Goal: Information Seeking & Learning: Understand process/instructions

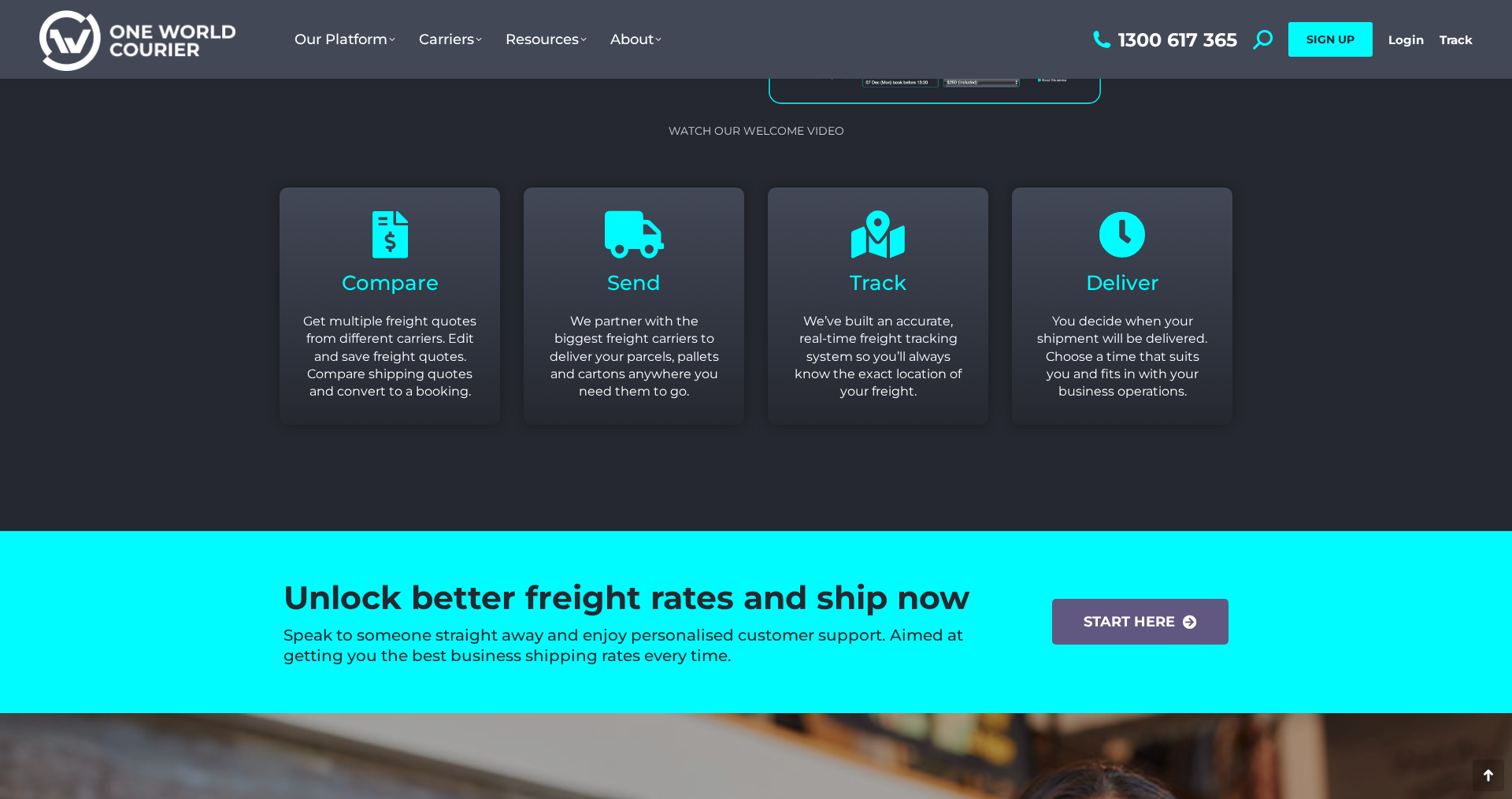
scroll to position [2090, 0]
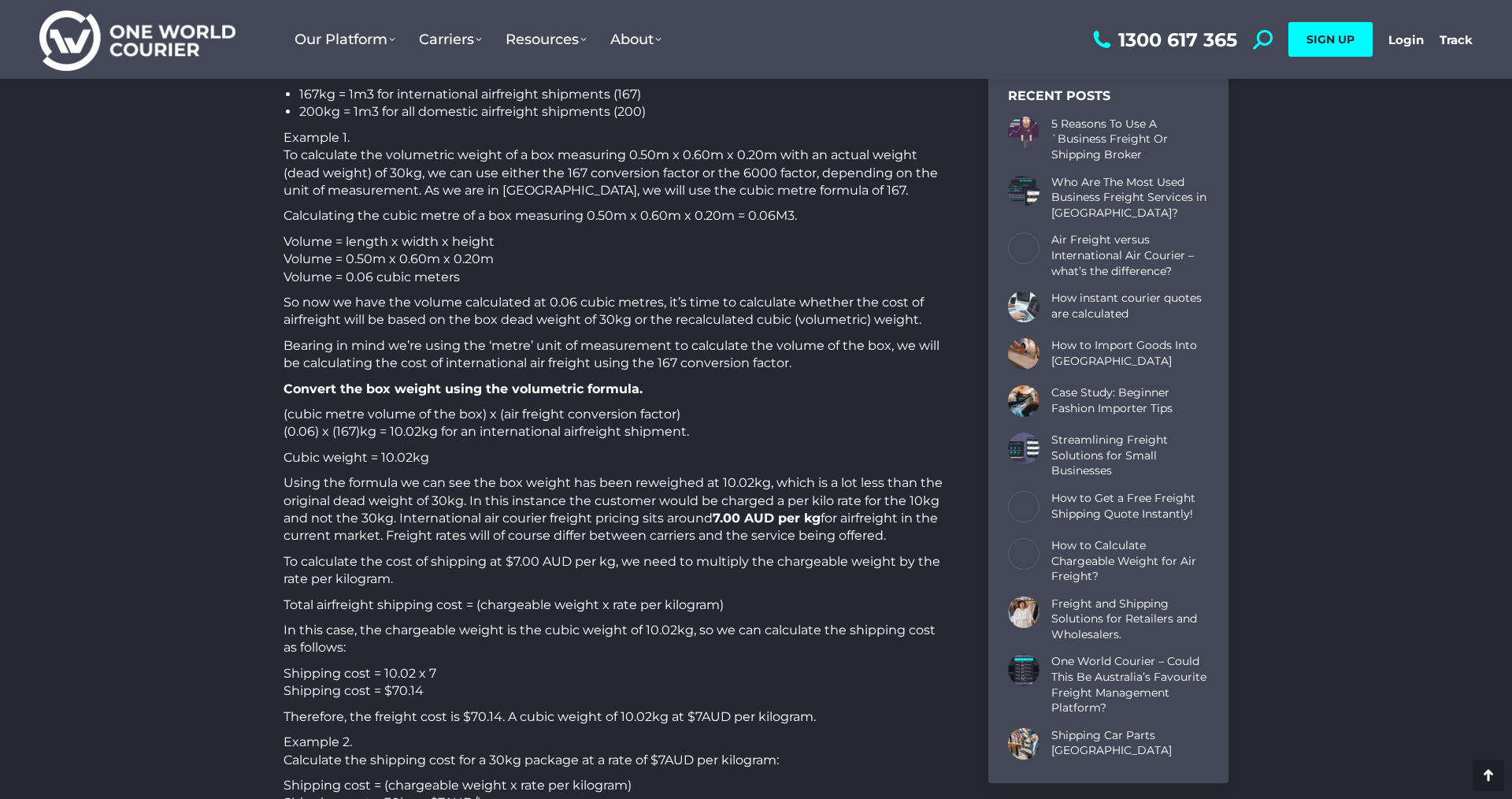
scroll to position [704, 0]
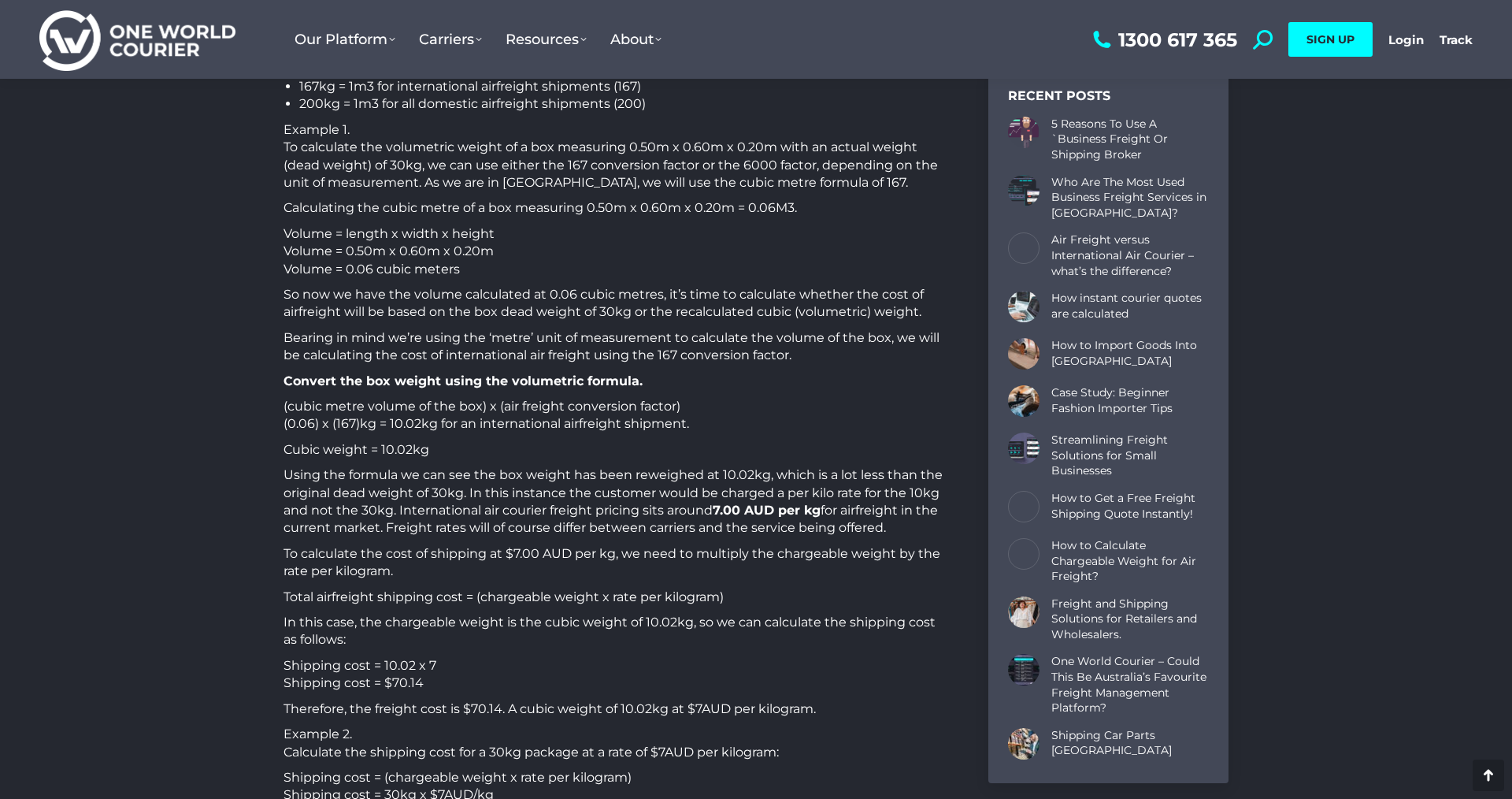
click at [493, 425] on p "(cubic metre volume of the box) x (air freight conversion factor) (0.06) x (167…" at bounding box center [616, 415] width 665 height 35
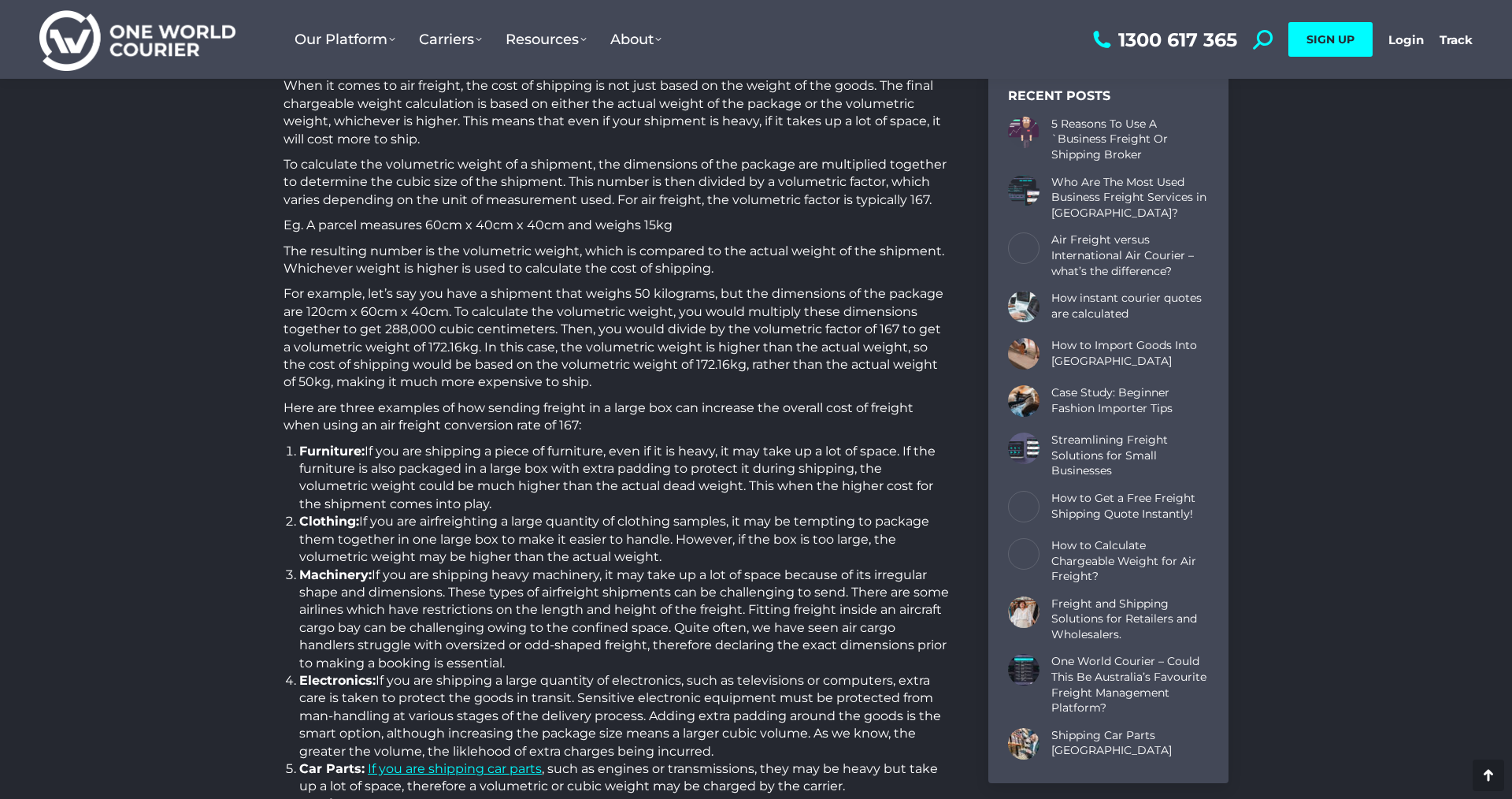
scroll to position [2398, 0]
click at [649, 281] on p "For example, let’s say you have a shipment that weighs 50 kilograms, but the di…" at bounding box center [616, 334] width 665 height 105
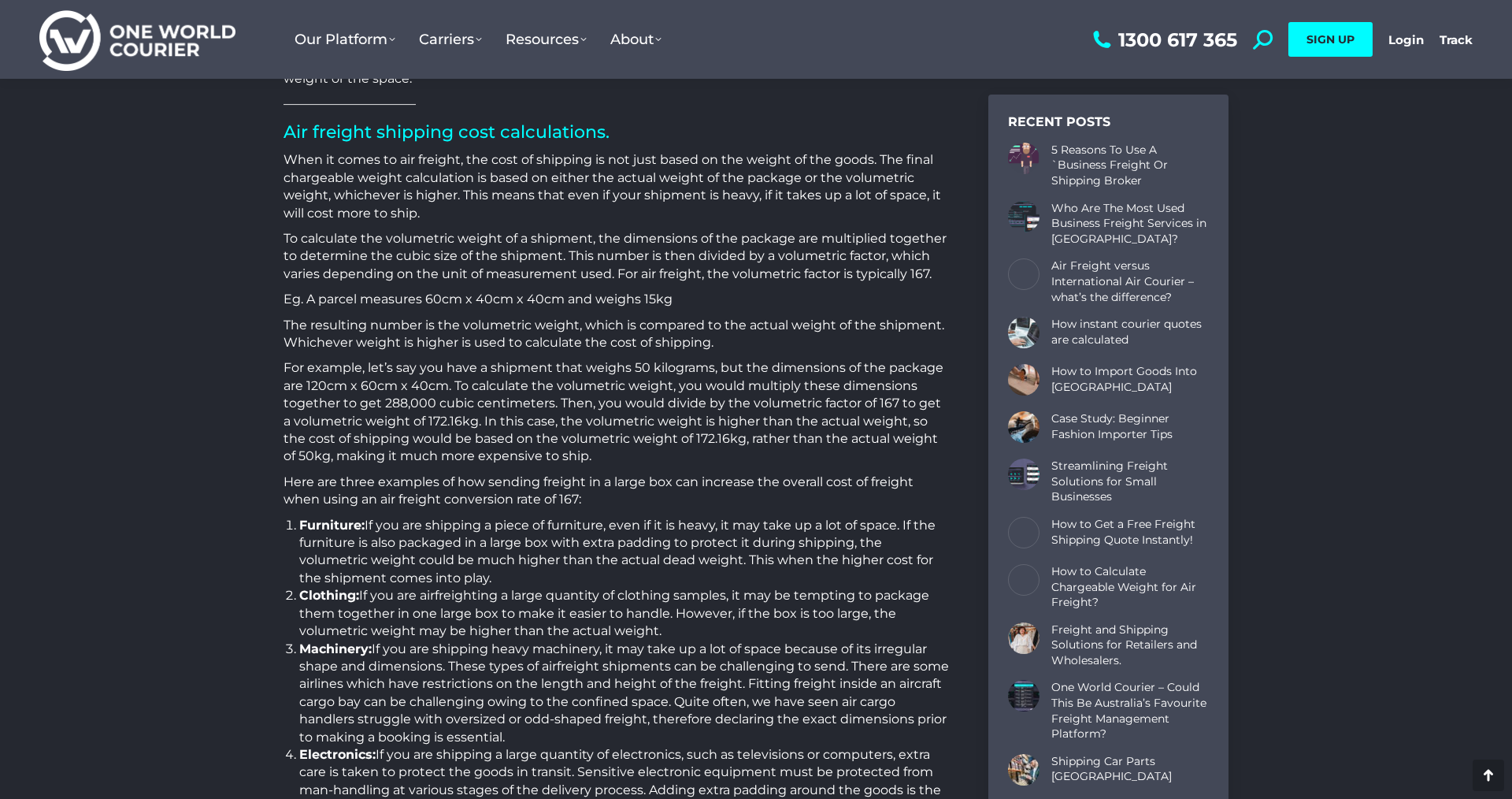
scroll to position [2279, 0]
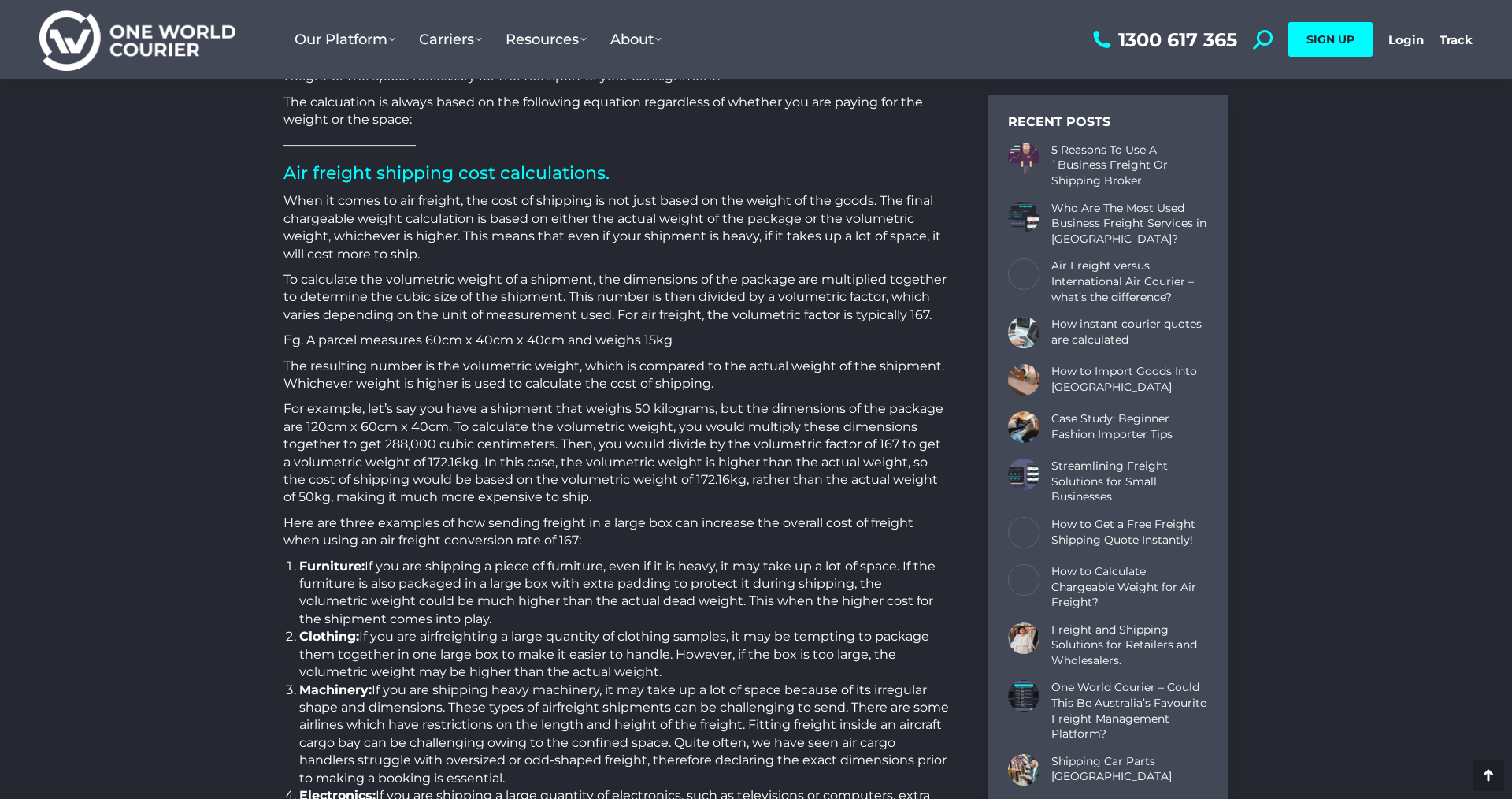
click at [815, 418] on p "For example, let’s say you have a shipment that weighs 50 kilograms, but the di…" at bounding box center [616, 453] width 665 height 105
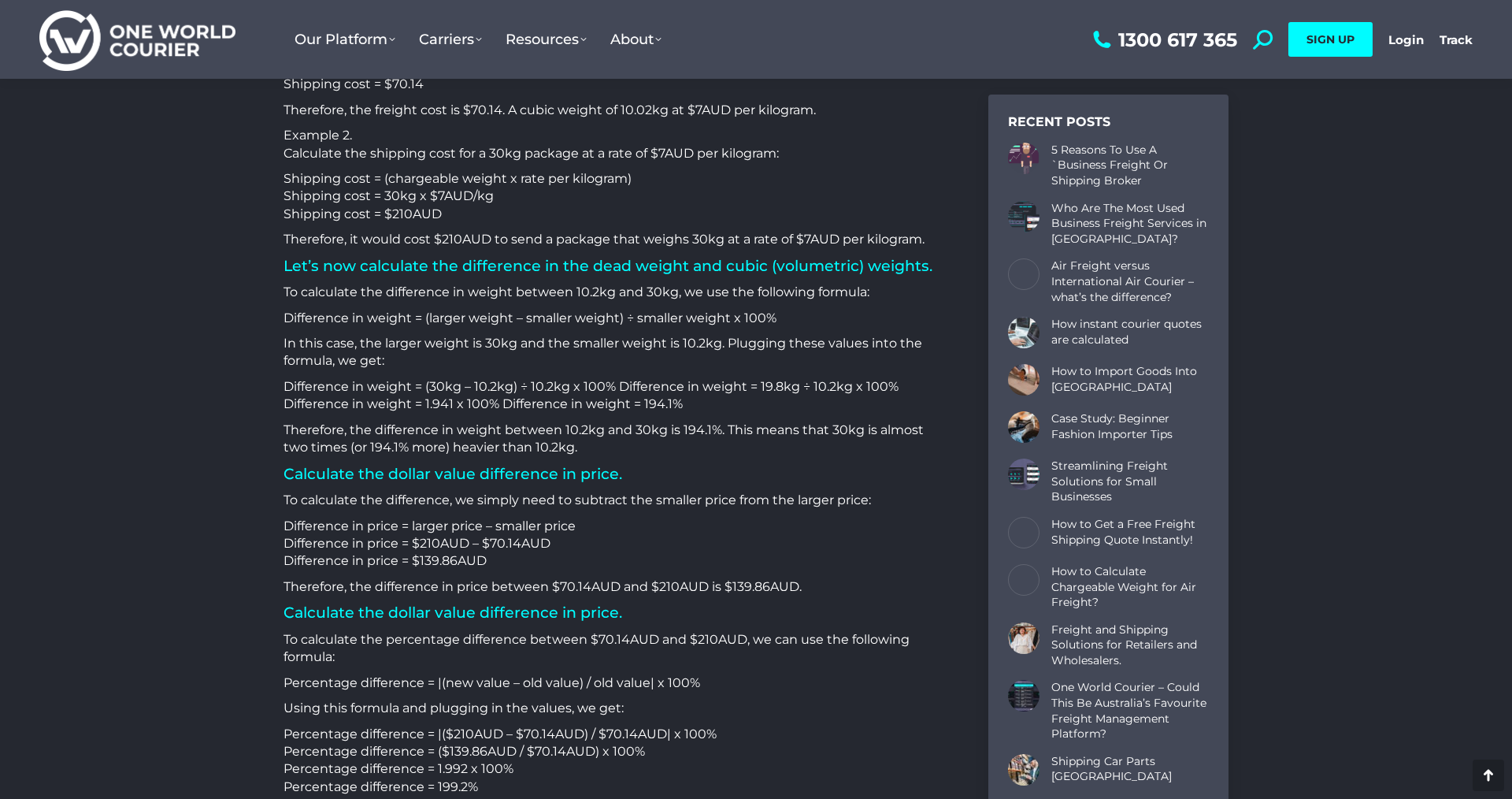
scroll to position [1276, 0]
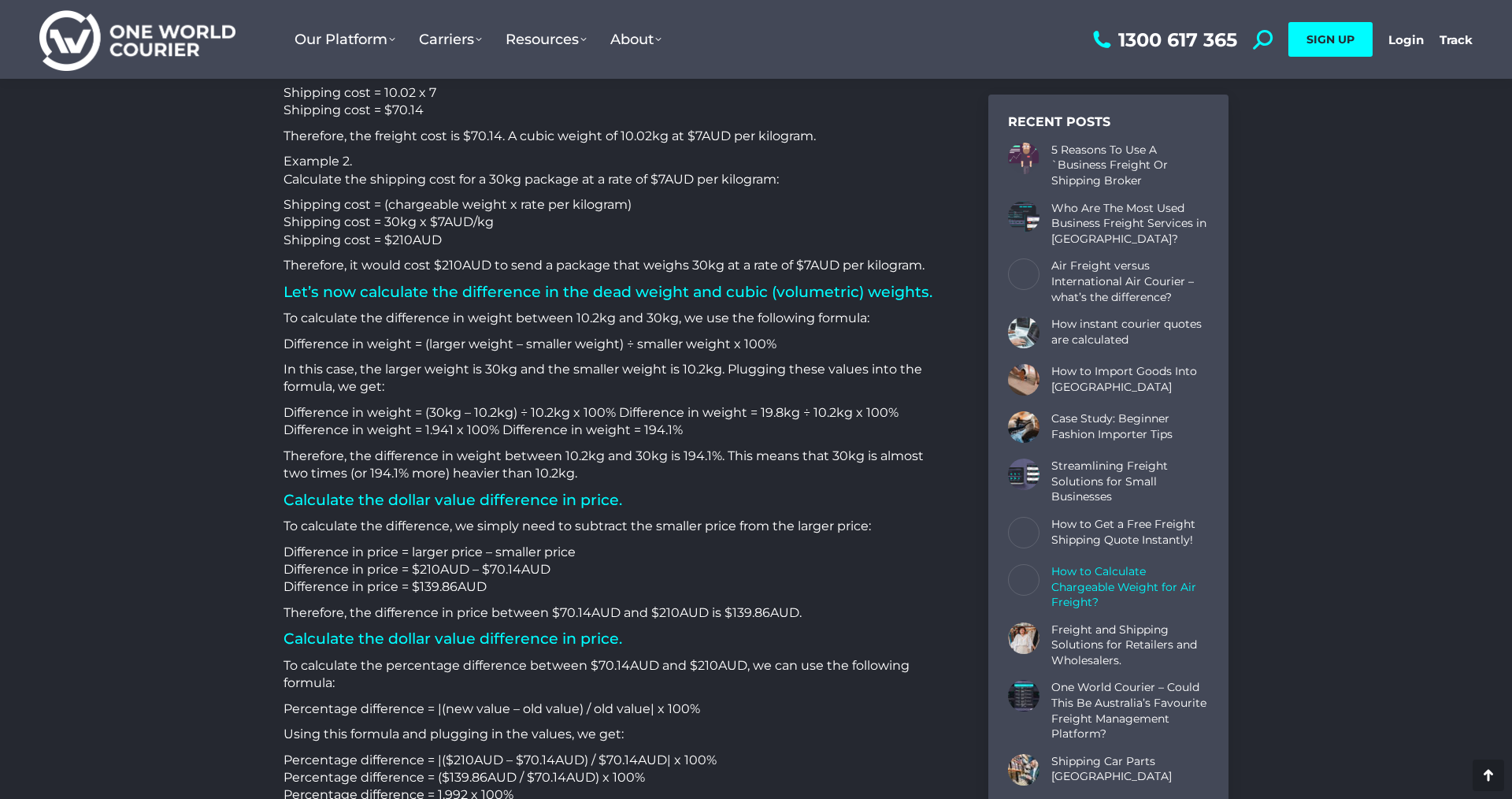
click at [1126, 592] on link "How to Calculate Chargeable Weight for Air Freight?" at bounding box center [1129, 587] width 157 height 46
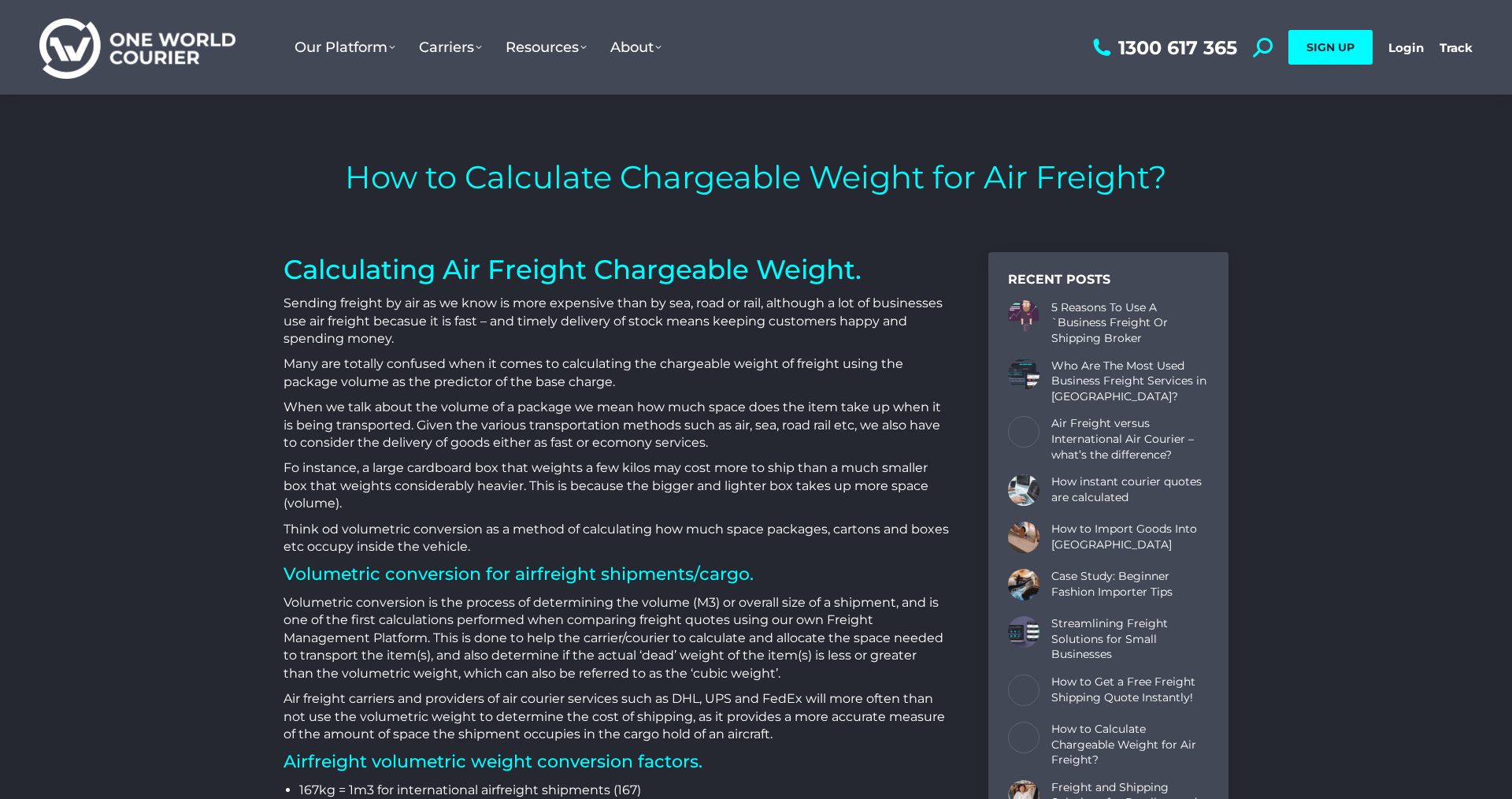
scroll to position [3413, 945]
